Goal: Check status: Check status

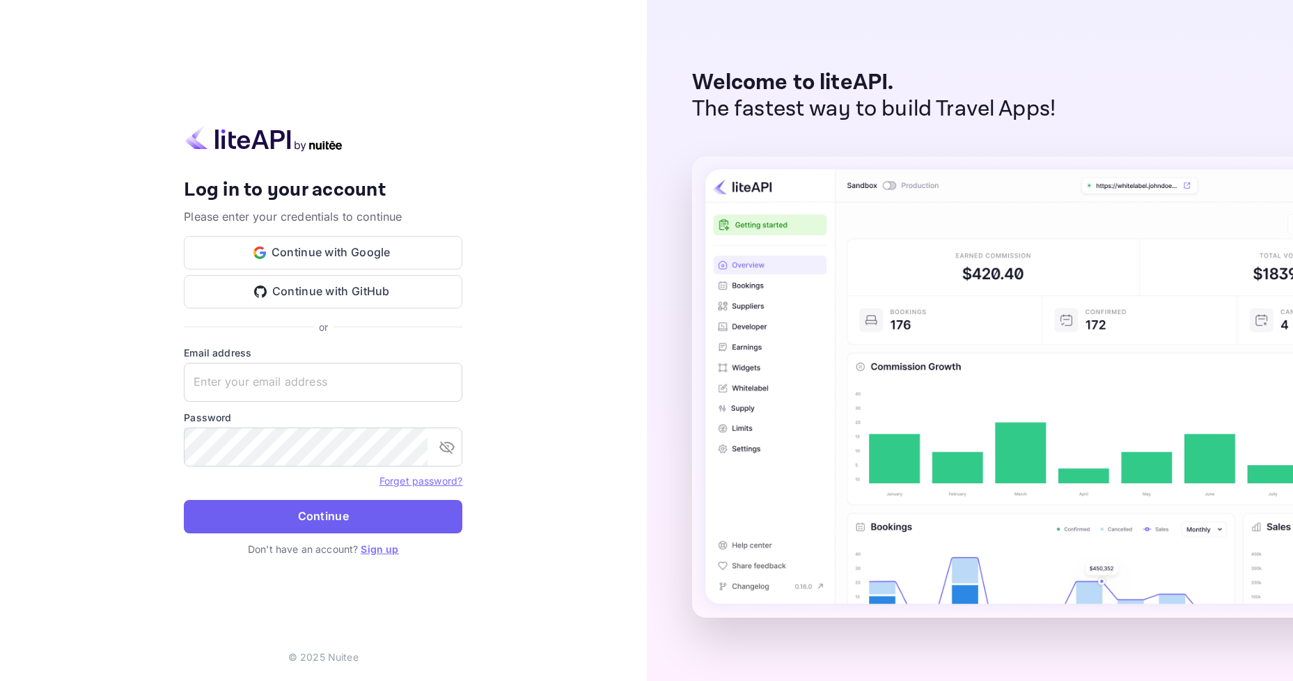
type input "[EMAIL_ADDRESS][DOMAIN_NAME]"
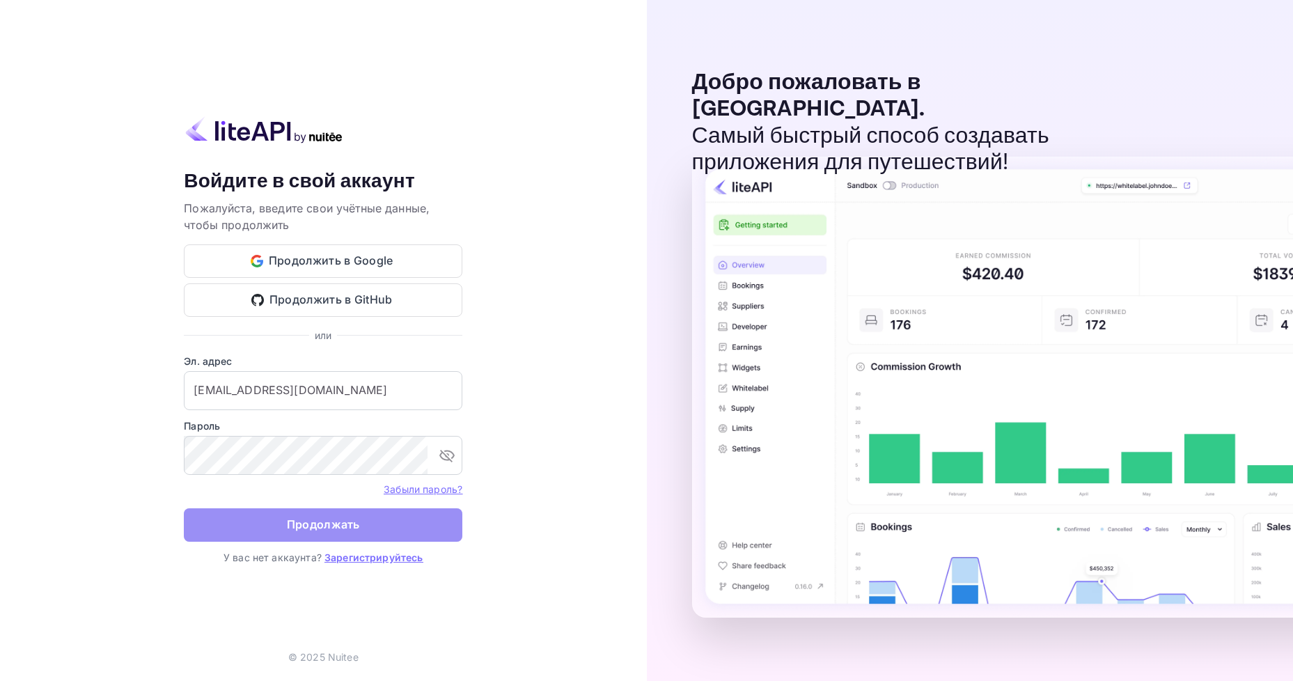
click at [352, 508] on button "Продолжать" at bounding box center [323, 524] width 279 height 33
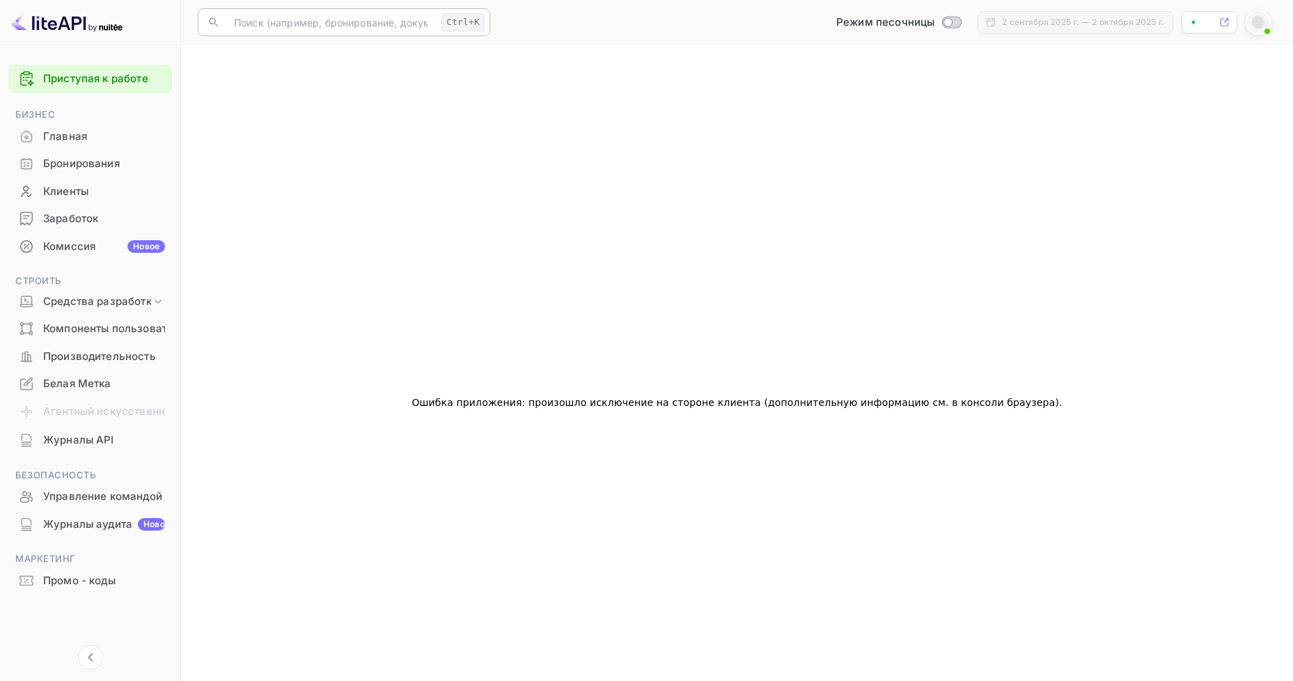
click at [313, 27] on input "text" at bounding box center [331, 22] width 210 height 28
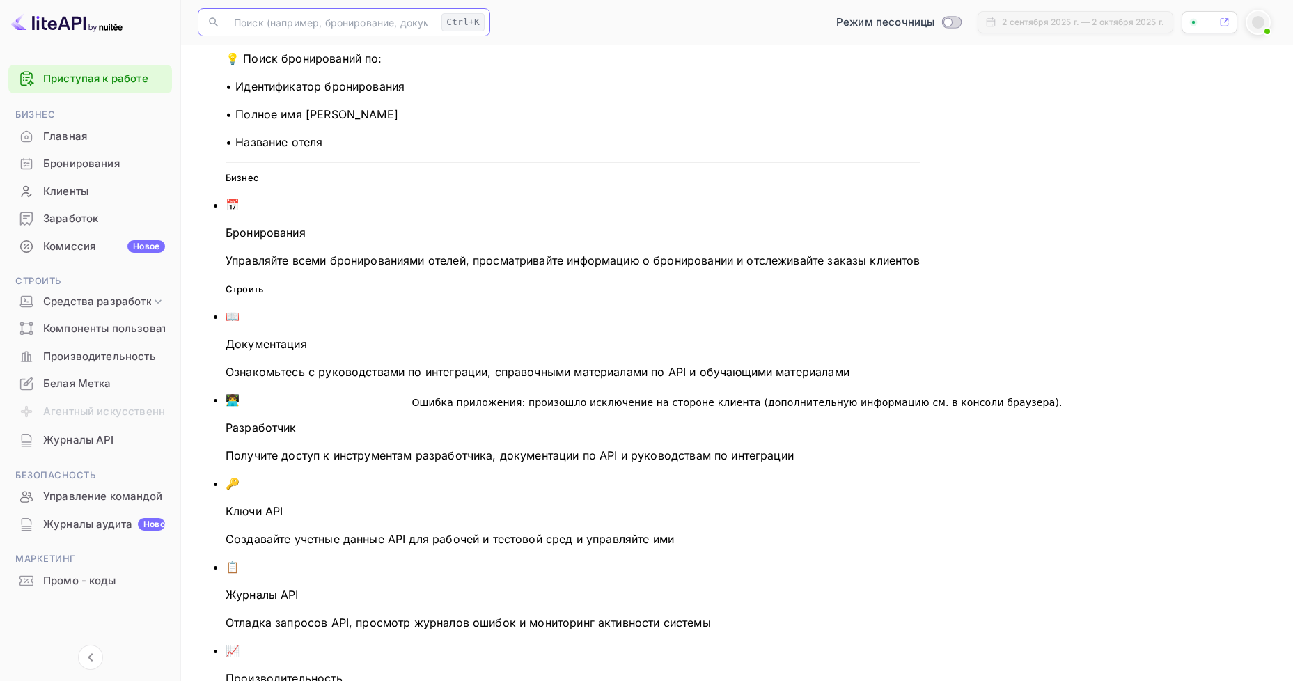
paste input "7311304"
type input "7311304"
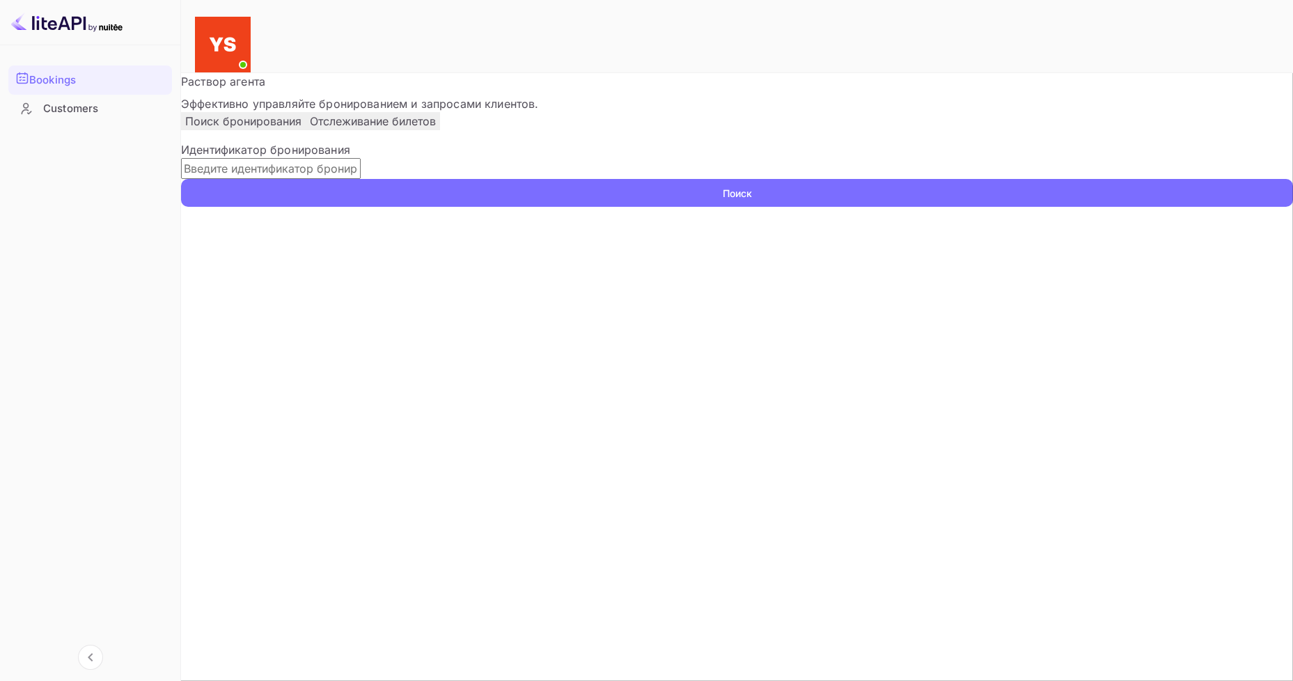
click at [361, 179] on input "text" at bounding box center [271, 168] width 180 height 21
paste input "7311304"
type input "7311304"
click at [752, 201] on ya-tr-span "Поиск" at bounding box center [737, 193] width 29 height 15
